Goal: Information Seeking & Learning: Learn about a topic

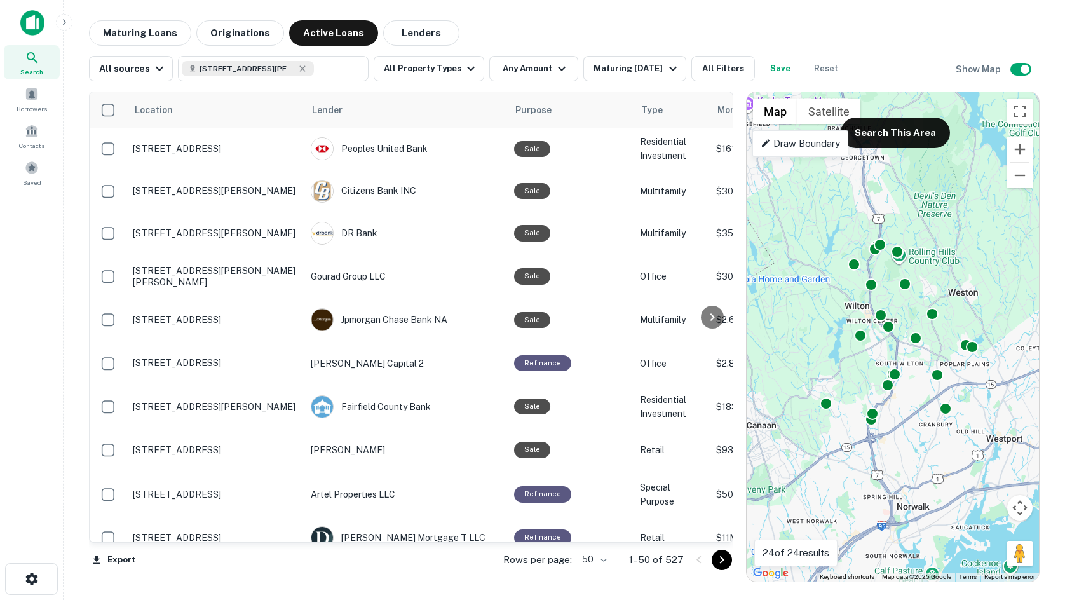
scroll to position [1737, 0]
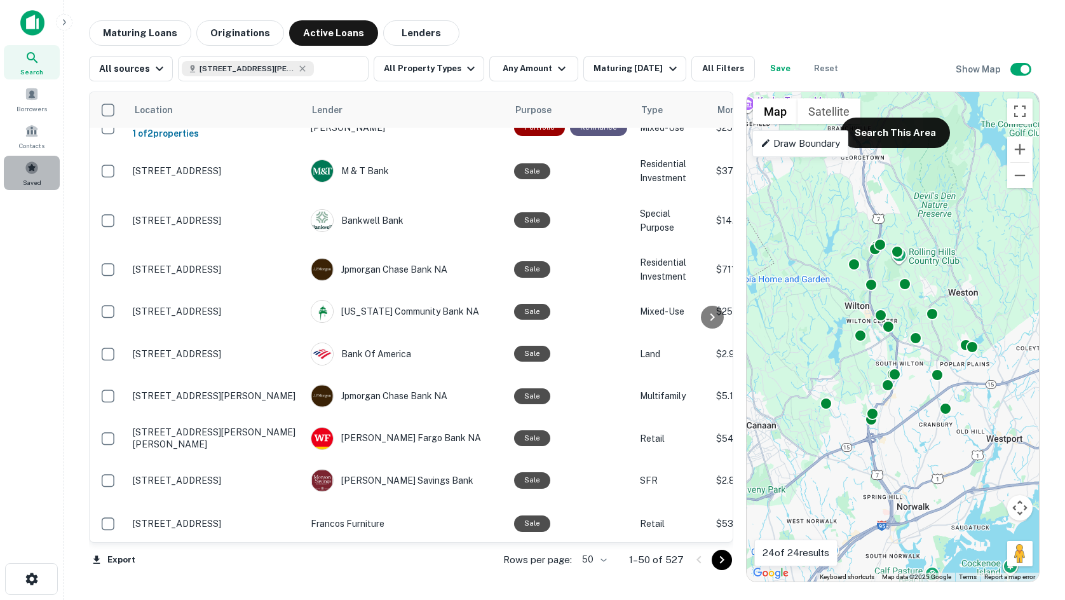
click at [20, 174] on div "Saved" at bounding box center [32, 173] width 56 height 34
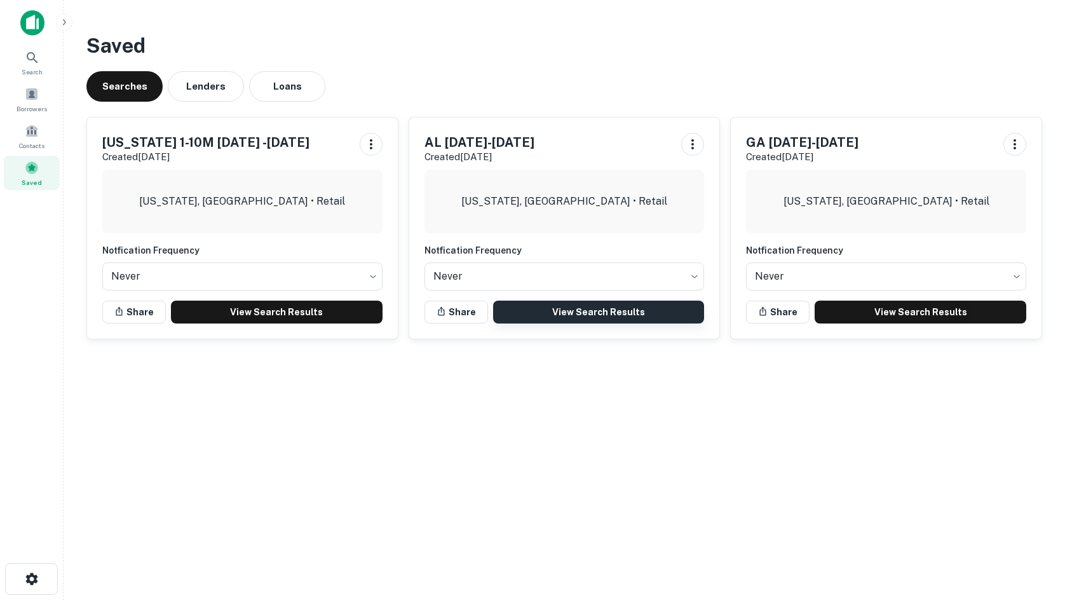
click at [578, 309] on link "View Search Results" at bounding box center [599, 312] width 212 height 23
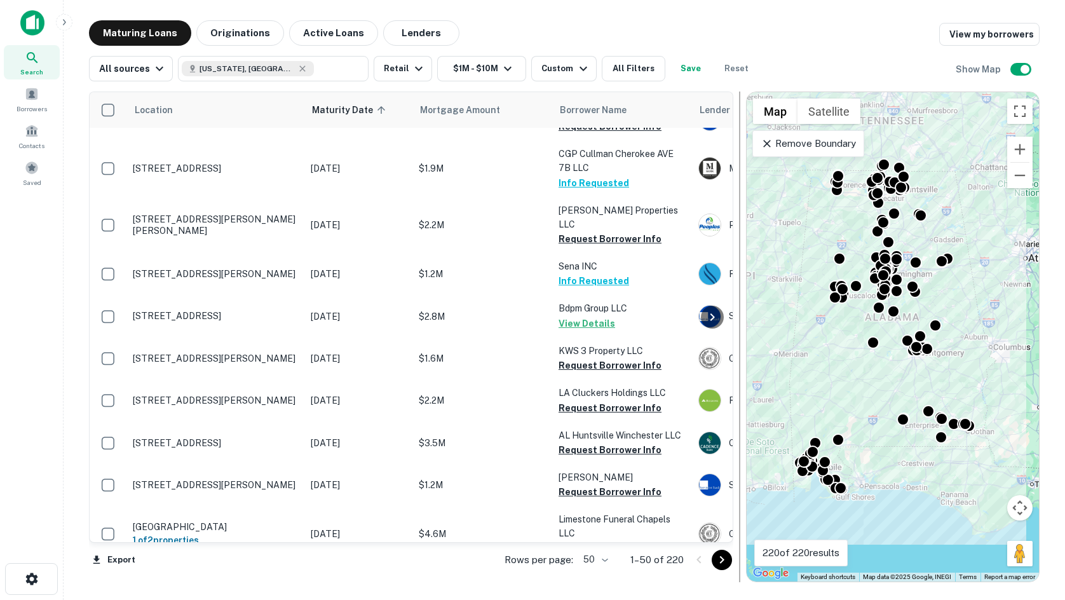
scroll to position [699, 0]
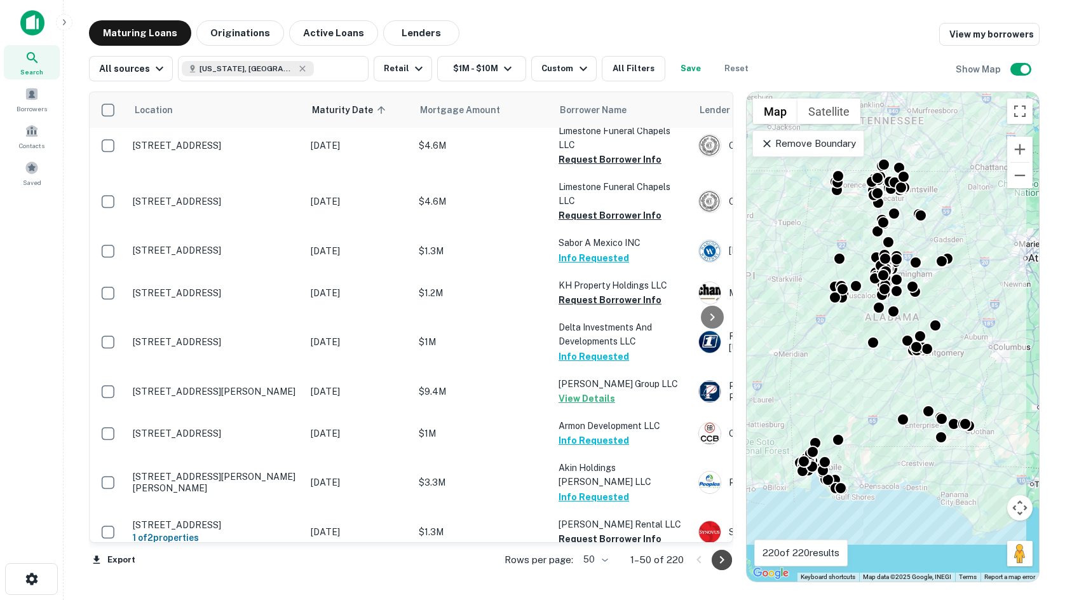
click at [722, 562] on icon "Go to next page" at bounding box center [721, 559] width 15 height 15
click at [722, 562] on div "Export Rows per page: 50 ** 1–50 of 220" at bounding box center [411, 560] width 644 height 34
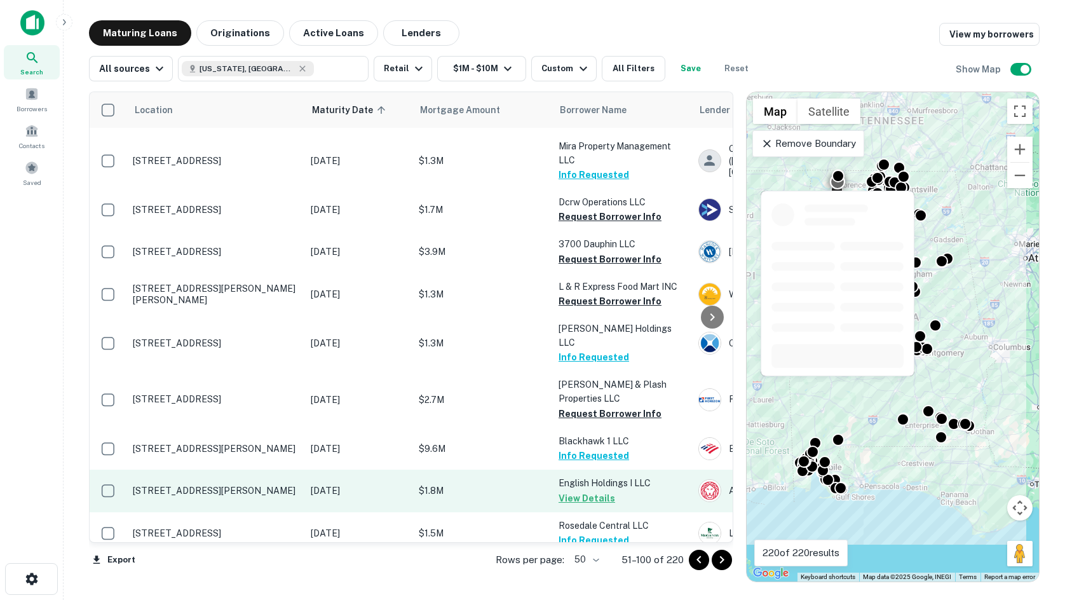
scroll to position [1080, 0]
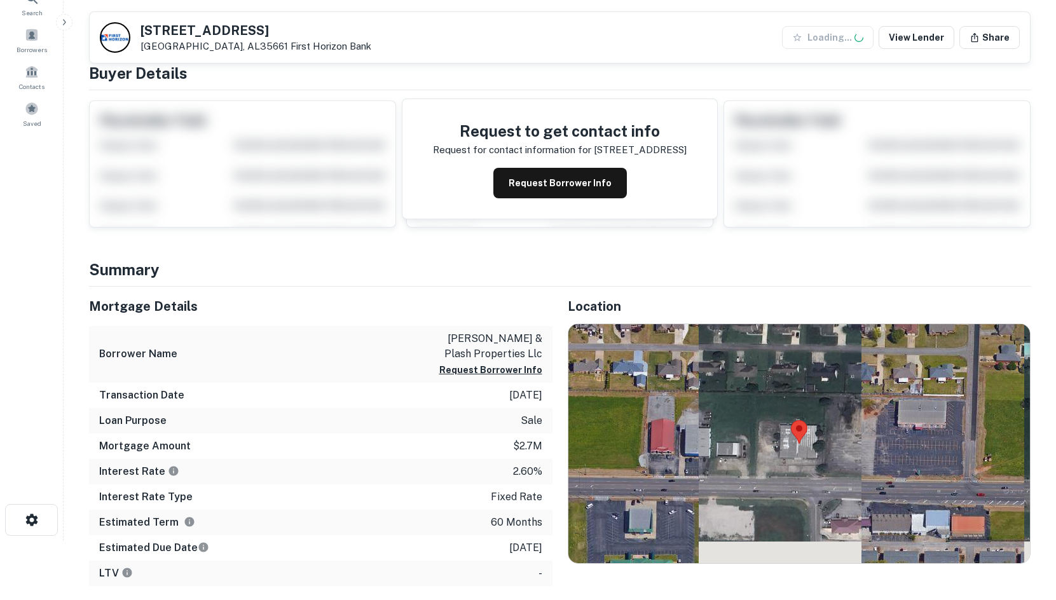
scroll to position [191, 0]
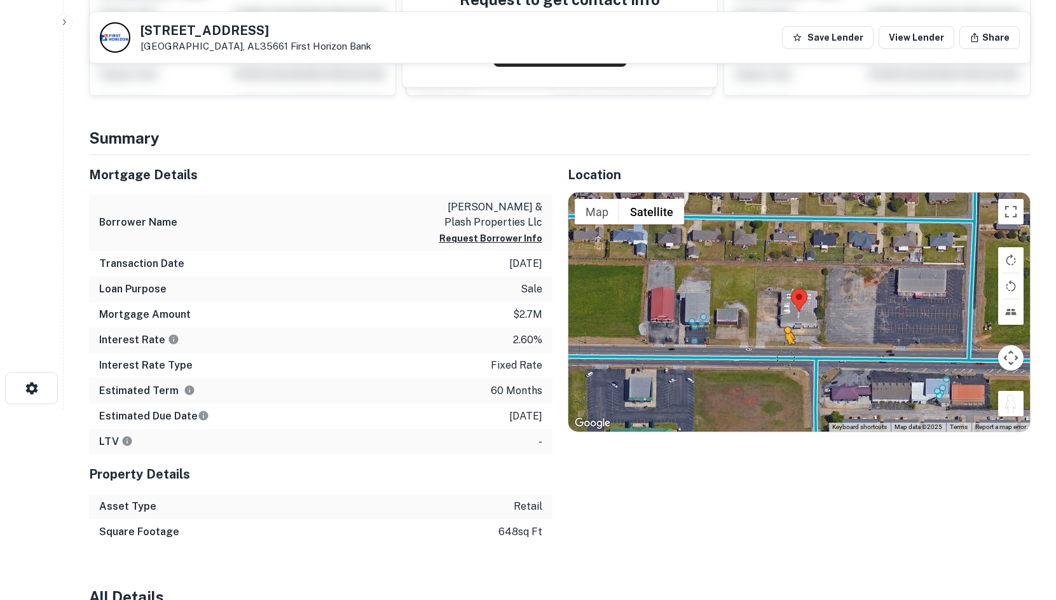
drag, startPoint x: 1007, startPoint y: 407, endPoint x: 778, endPoint y: 353, distance: 235.6
click at [778, 353] on div "To activate drag with keyboard, press Alt + Enter. Once in keyboard drag state,…" at bounding box center [799, 312] width 462 height 239
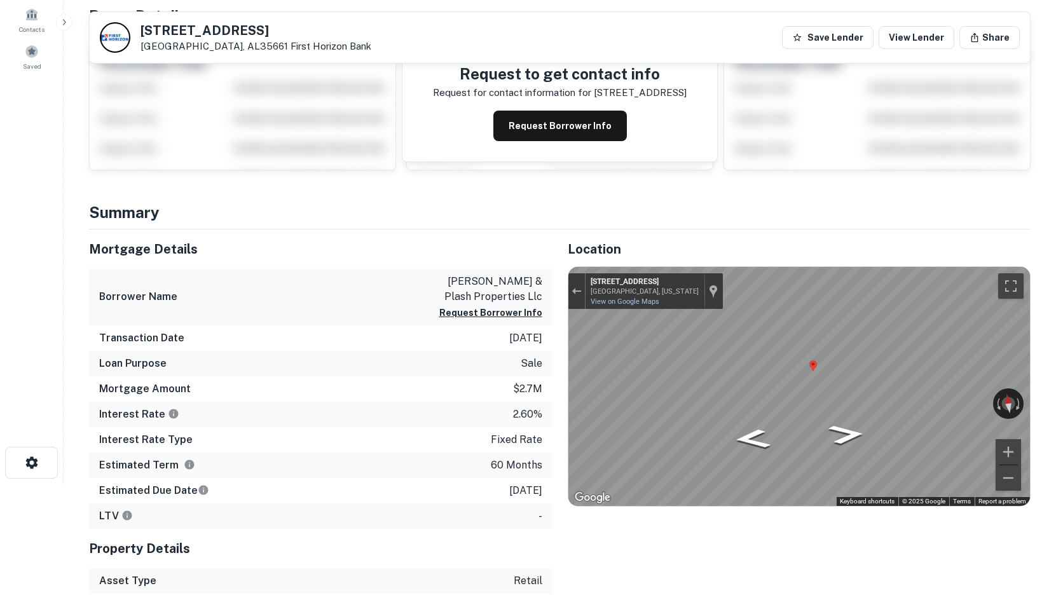
scroll to position [0, 0]
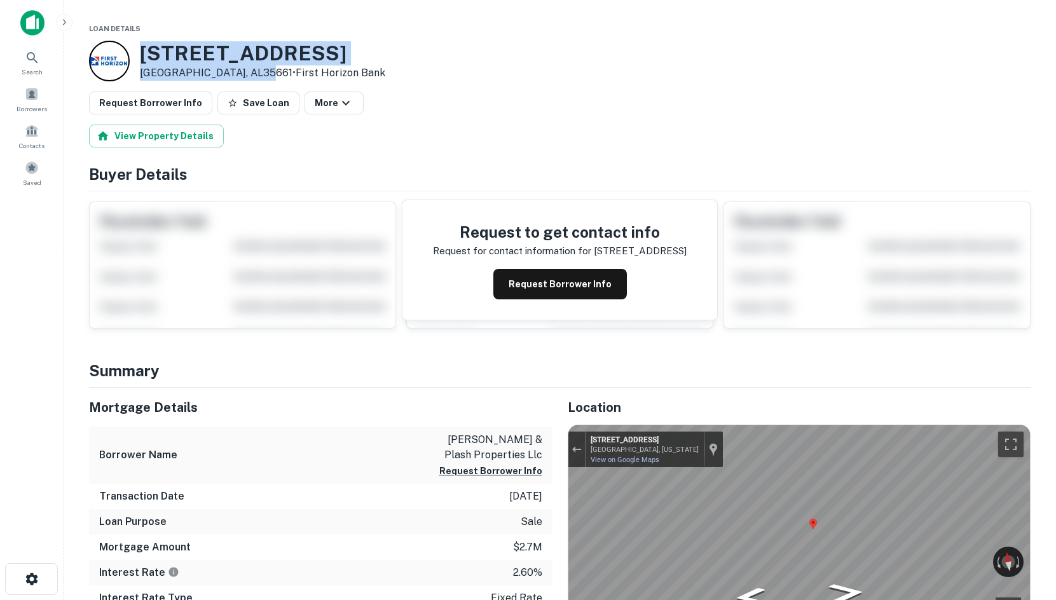
drag, startPoint x: 143, startPoint y: 57, endPoint x: 259, endPoint y: 69, distance: 116.9
click at [259, 69] on div "2515 Avalon Ave Muscle Shoals, AL35661 • First Horizon Bank" at bounding box center [262, 60] width 245 height 39
copy div "2515 Avalon Ave Muscle Shoals, AL35661"
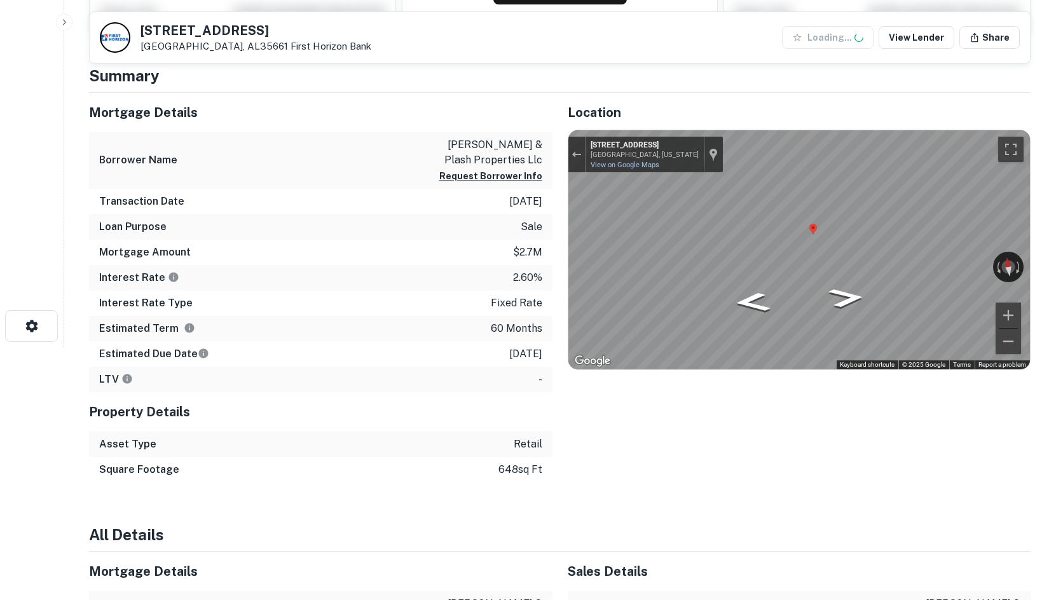
scroll to position [254, 0]
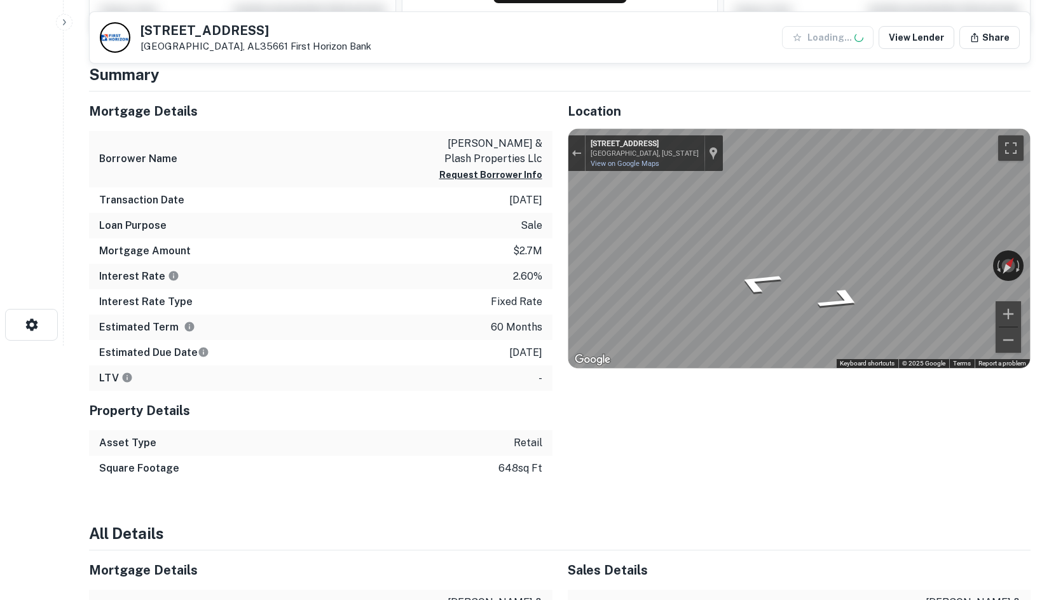
click at [1055, 191] on html "Search Borrowers Contacts Saved 2515 Avalon Ave Muscle Shoals, AL35661 First Ho…" at bounding box center [528, 46] width 1056 height 600
click at [768, 285] on icon "Go West, E Avalon Ave" at bounding box center [780, 291] width 93 height 27
click at [789, 293] on icon "Go West, E Avalon Ave" at bounding box center [780, 291] width 93 height 27
click at [704, 239] on div "Location ← Move left → Move right ↑ Move up ↓ Move down + Zoom in - Zoom out Ho…" at bounding box center [791, 287] width 479 height 390
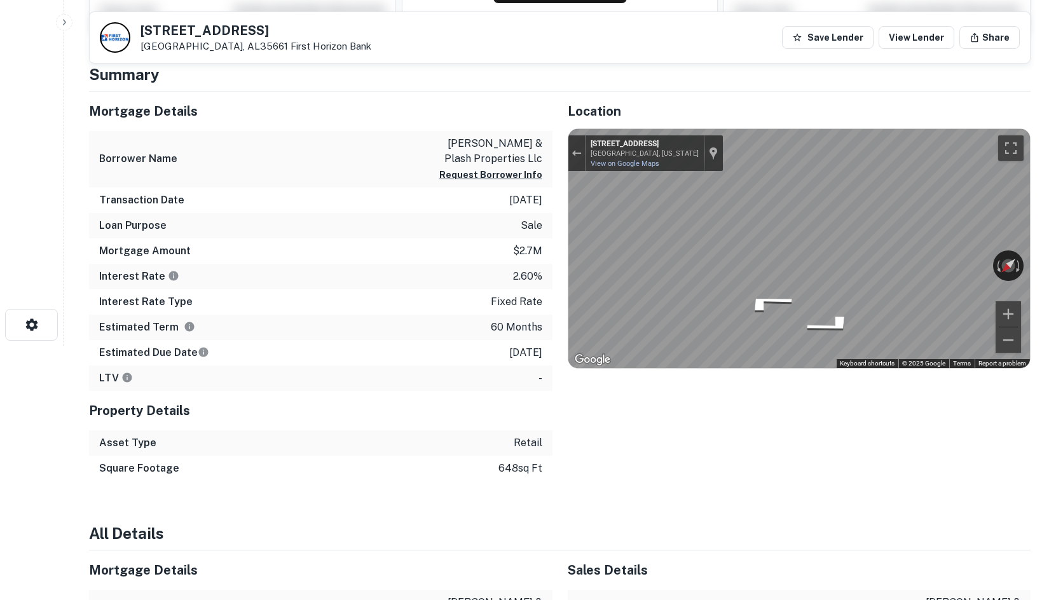
drag, startPoint x: 561, startPoint y: 229, endPoint x: 1065, endPoint y: 238, distance: 504.7
click at [1055, 238] on html "Search Borrowers Contacts Saved 2515 Avalon Ave Muscle Shoals, AL35661 First Ho…" at bounding box center [528, 46] width 1056 height 600
click at [1055, 295] on html "Search Borrowers Contacts Saved 2515 Avalon Ave Muscle Shoals, AL35661 First Ho…" at bounding box center [528, 46] width 1056 height 600
click at [777, 295] on icon "Go East, E Avalon Ave" at bounding box center [778, 296] width 93 height 27
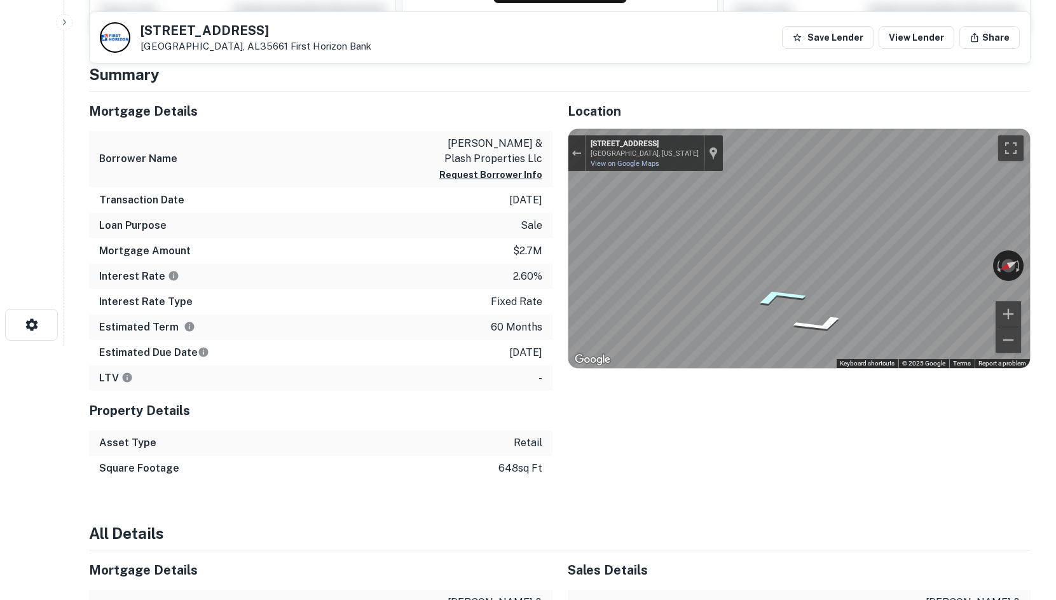
click at [792, 298] on icon "Go East, E Avalon Ave" at bounding box center [778, 296] width 93 height 27
click at [522, 266] on div "Mortgage Details Borrower Name henderson & plash properties llc Request Borrowe…" at bounding box center [552, 287] width 957 height 390
click at [761, 313] on icon "Go East, E Avalon Ave" at bounding box center [769, 308] width 95 height 29
click at [761, 312] on icon "Go East, Avalon Ave" at bounding box center [787, 305] width 88 height 23
click at [761, 310] on icon "Go East, Avalon Ave" at bounding box center [778, 307] width 93 height 26
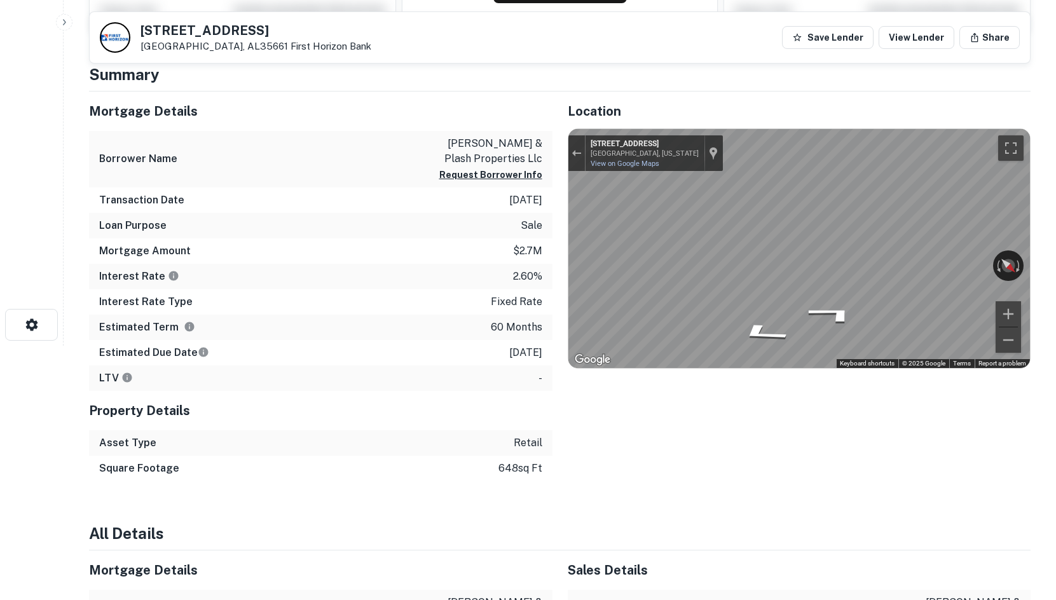
click at [505, 239] on div "Mortgage Details Borrower Name henderson & plash properties llc Request Borrowe…" at bounding box center [552, 287] width 957 height 390
click at [472, 230] on div "Mortgage Details Borrower Name henderson & plash properties llc Request Borrowe…" at bounding box center [552, 287] width 957 height 390
click at [485, 153] on div "Mortgage Details Borrower Name henderson & plash properties llc Request Borrowe…" at bounding box center [552, 287] width 957 height 390
click at [939, 427] on div "Location ← Move left → Move right ↑ Move up ↓ Move down + Zoom in - Zoom out Ho…" at bounding box center [791, 287] width 479 height 390
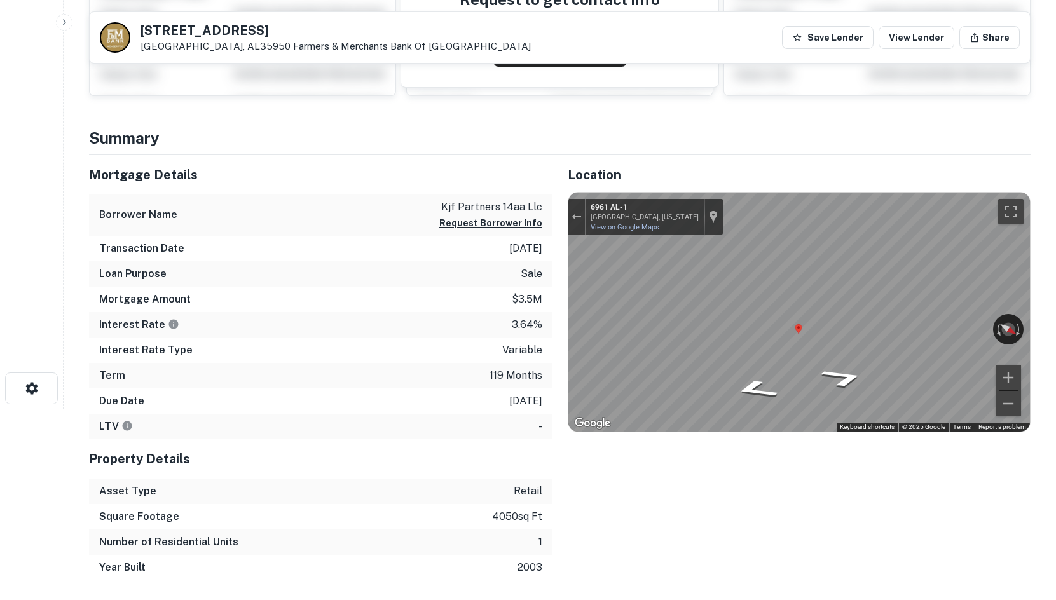
click at [989, 128] on h4 "Summary" at bounding box center [559, 137] width 941 height 23
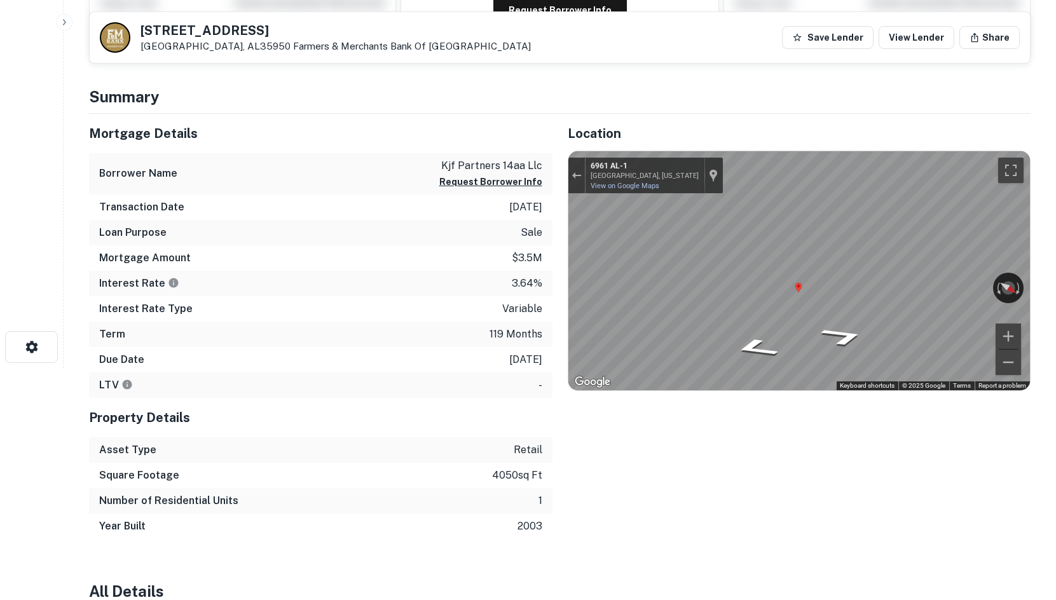
scroll to position [254, 0]
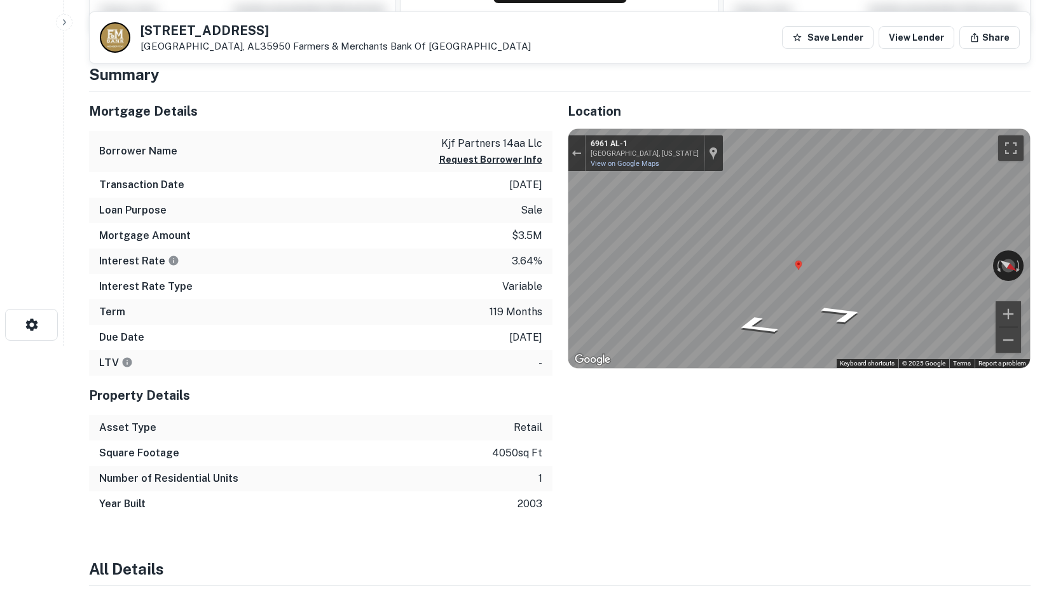
click at [1018, 420] on div "Location ← Move left → Move right ↑ Move up ↓ Move down + Zoom in - Zoom out Ho…" at bounding box center [791, 304] width 479 height 425
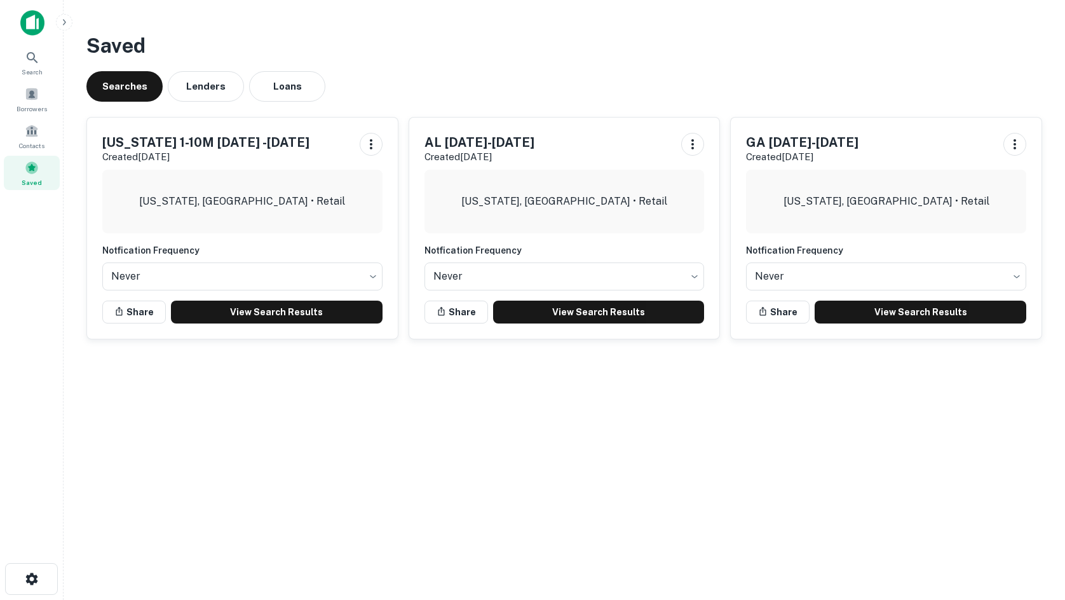
click at [1026, 89] on div "Searches Lenders Loans" at bounding box center [564, 86] width 956 height 31
